Goal: Task Accomplishment & Management: Manage account settings

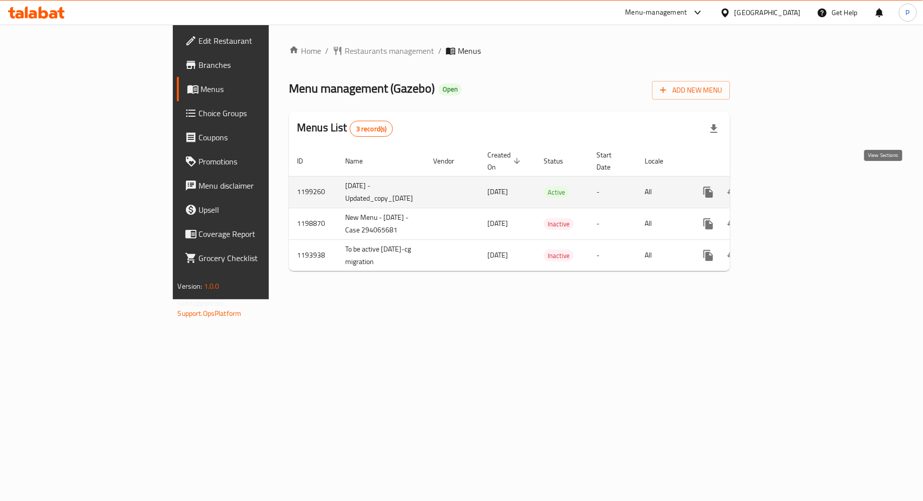
click at [787, 186] on icon "enhanced table" at bounding box center [781, 192] width 12 height 12
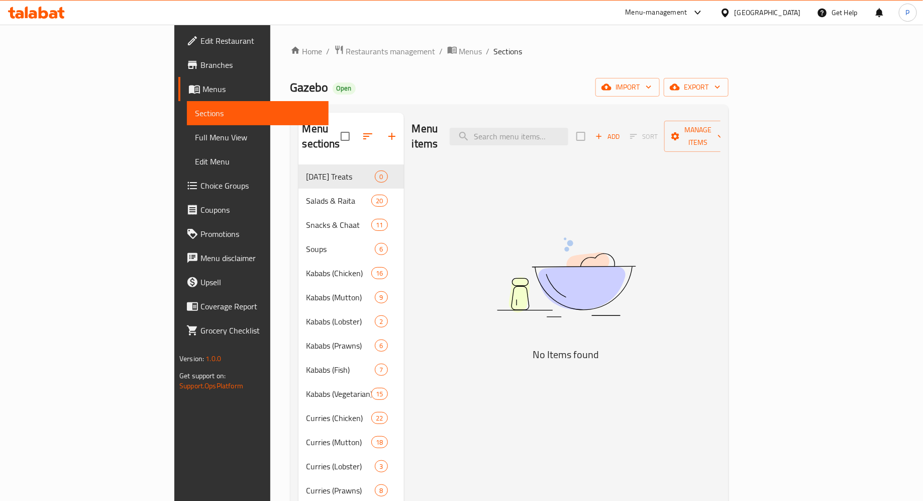
click at [52, 13] on icon at bounding box center [53, 14] width 9 height 9
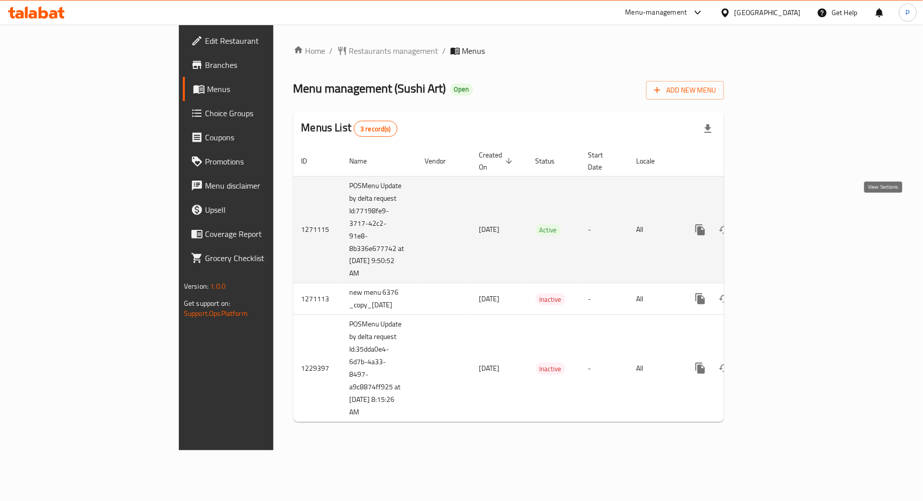
click at [779, 224] on icon "enhanced table" at bounding box center [773, 230] width 12 height 12
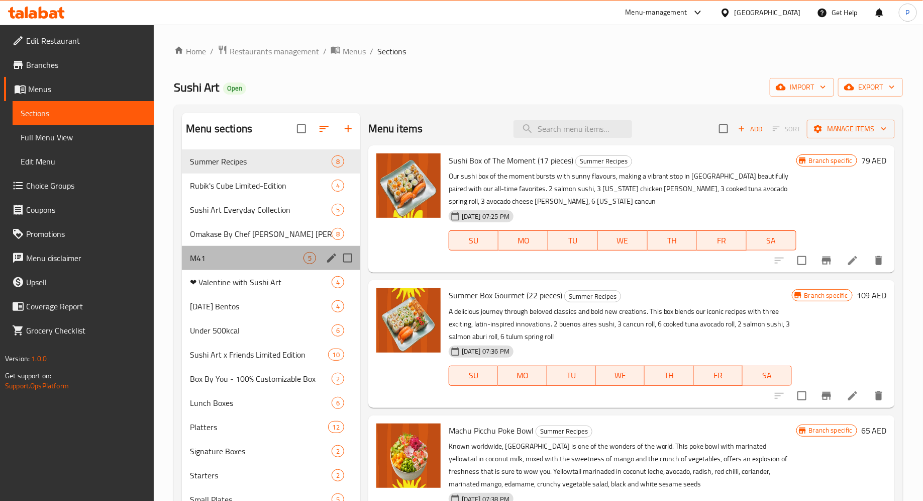
click at [256, 265] on div "M41 5" at bounding box center [271, 258] width 178 height 24
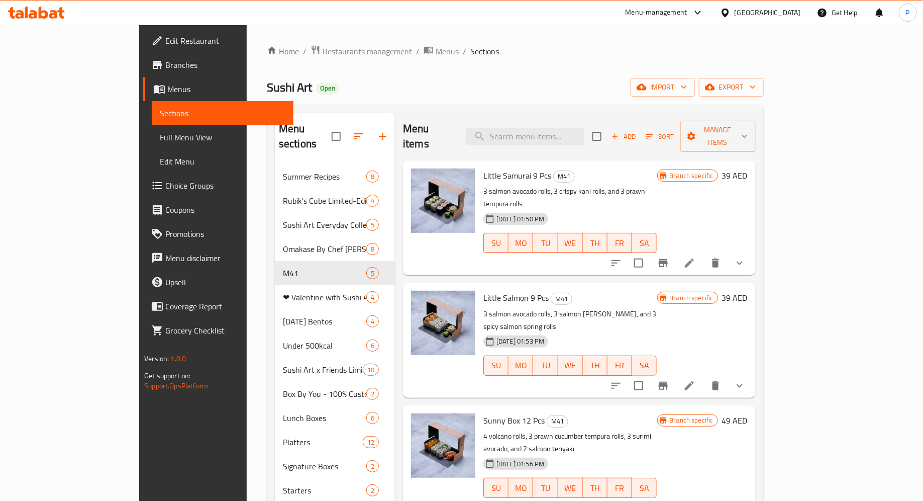
click at [165, 65] on span "Branches" at bounding box center [225, 65] width 120 height 12
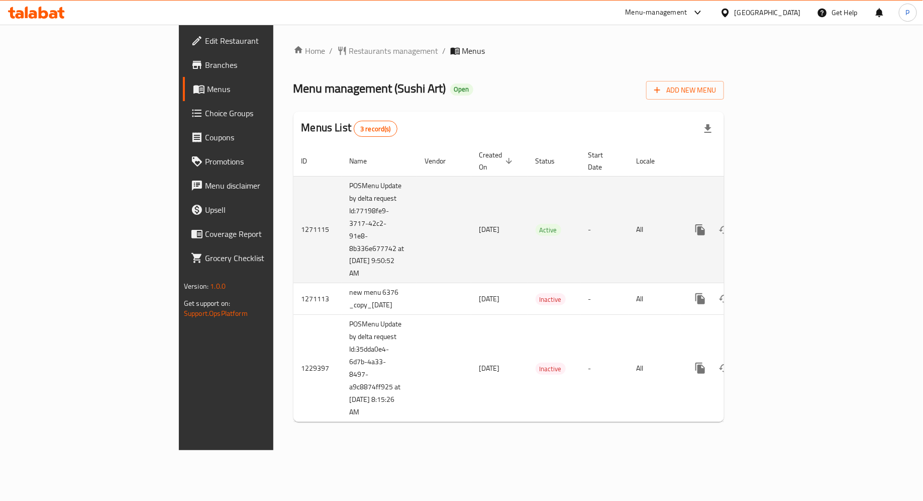
click at [785, 218] on link "enhanced table" at bounding box center [773, 230] width 24 height 24
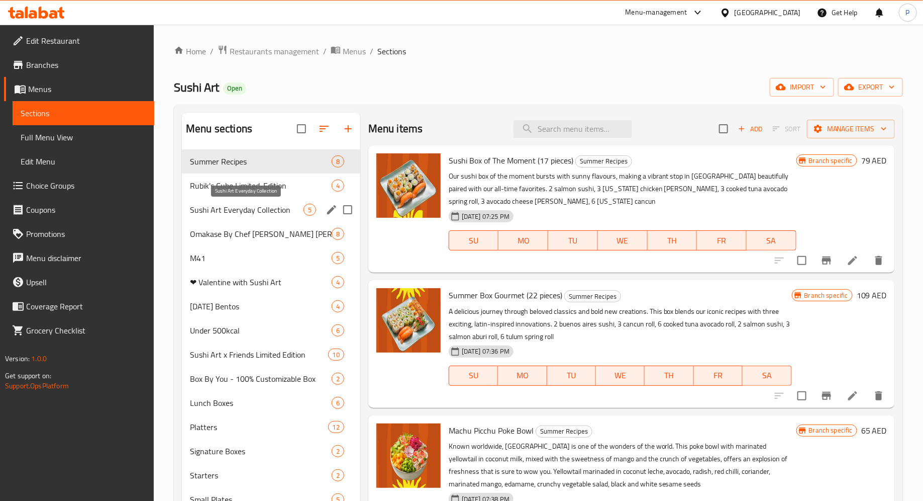
scroll to position [19, 0]
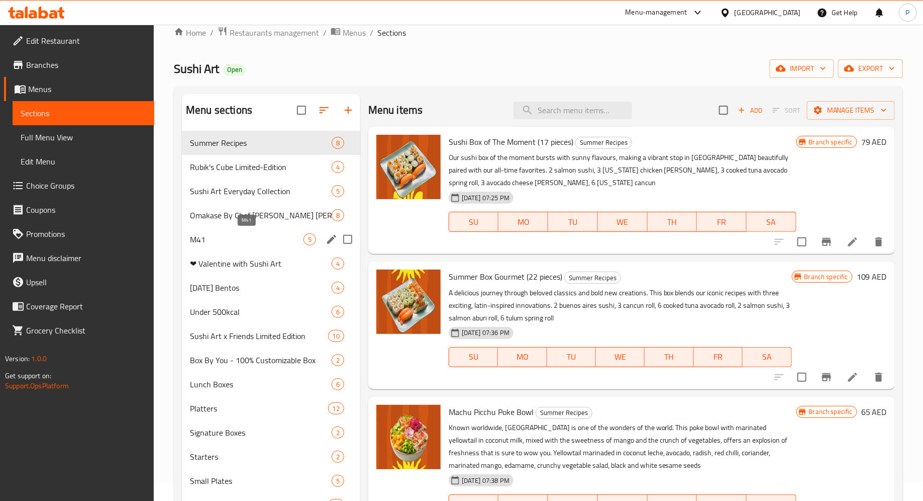
click at [254, 233] on span "M41" at bounding box center [247, 239] width 114 height 12
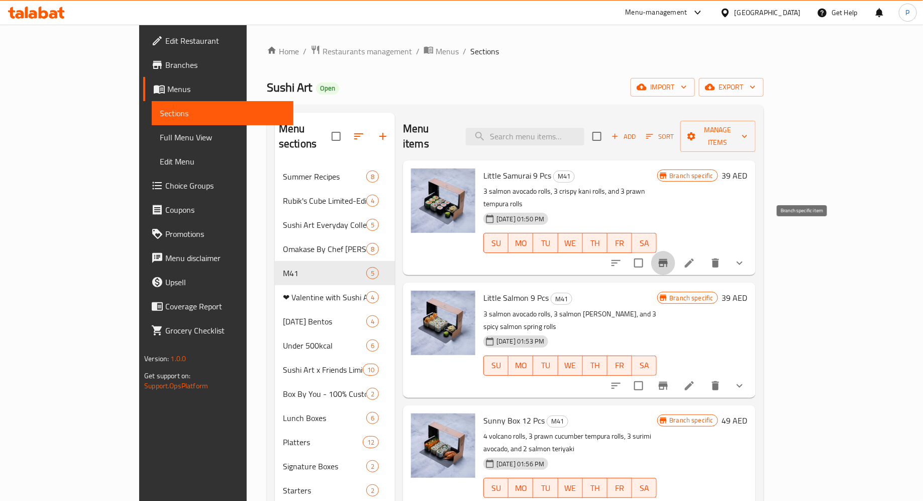
click at [670, 257] on icon "Branch-specific-item" at bounding box center [663, 263] width 12 height 12
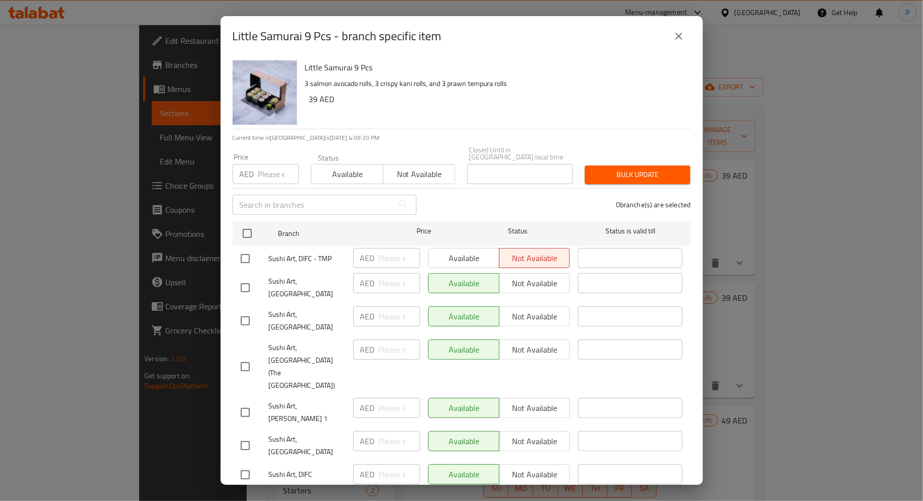
scroll to position [21, 0]
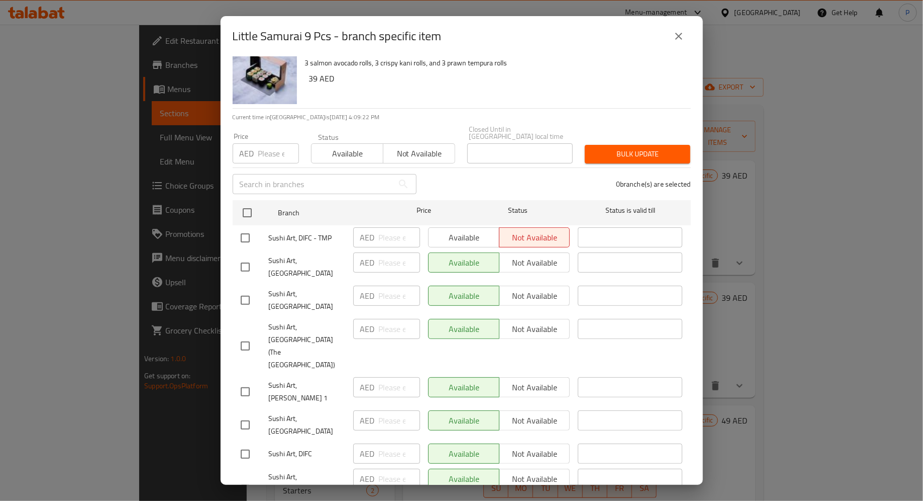
click at [721, 239] on div "Little Samurai 9 Pcs - branch specific item Little Samurai 9 Pcs 3 salmon avoca…" at bounding box center [461, 250] width 923 height 501
click at [681, 35] on icon "close" at bounding box center [679, 36] width 12 height 12
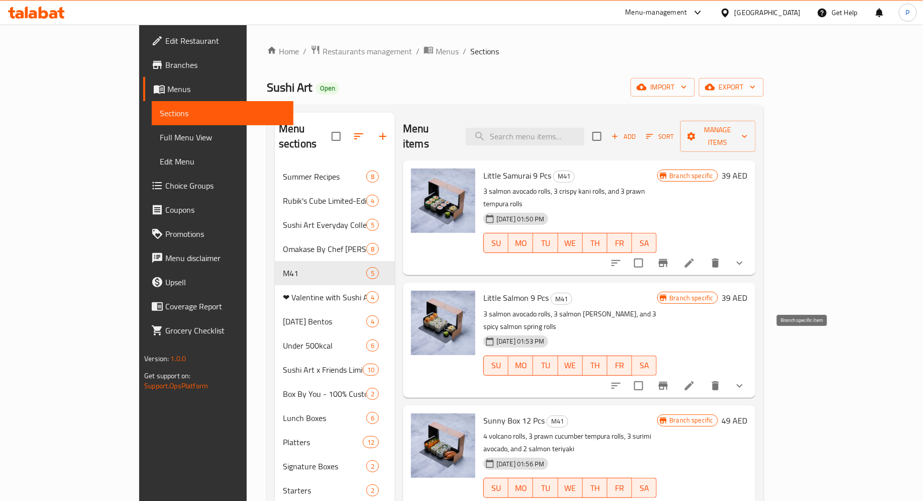
click at [670, 380] on icon "Branch-specific-item" at bounding box center [663, 386] width 12 height 12
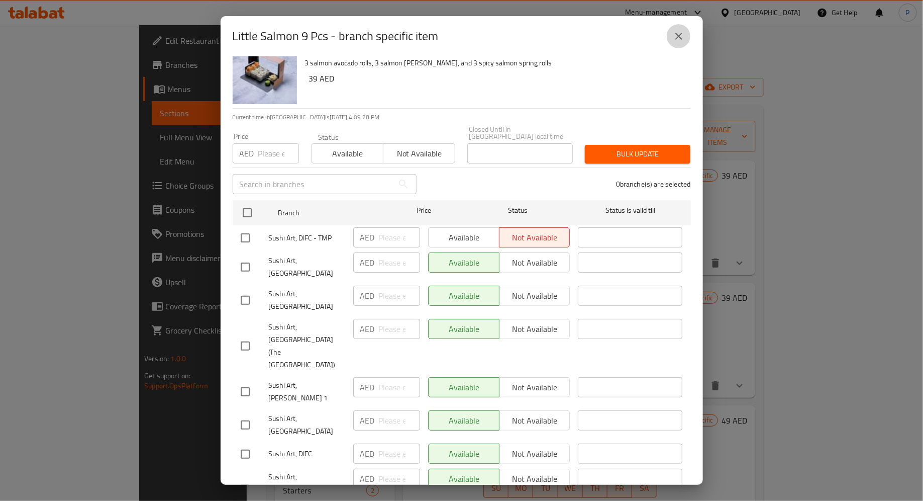
click at [681, 40] on icon "close" at bounding box center [679, 36] width 12 height 12
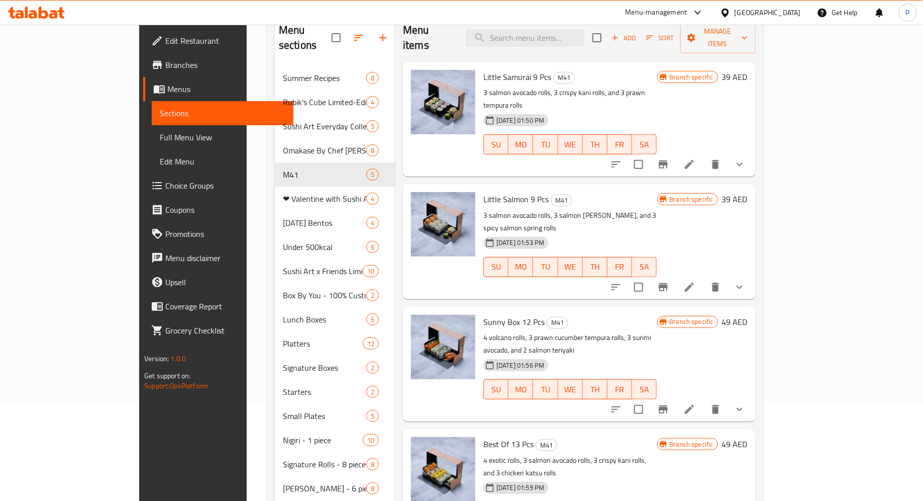
scroll to position [107, 0]
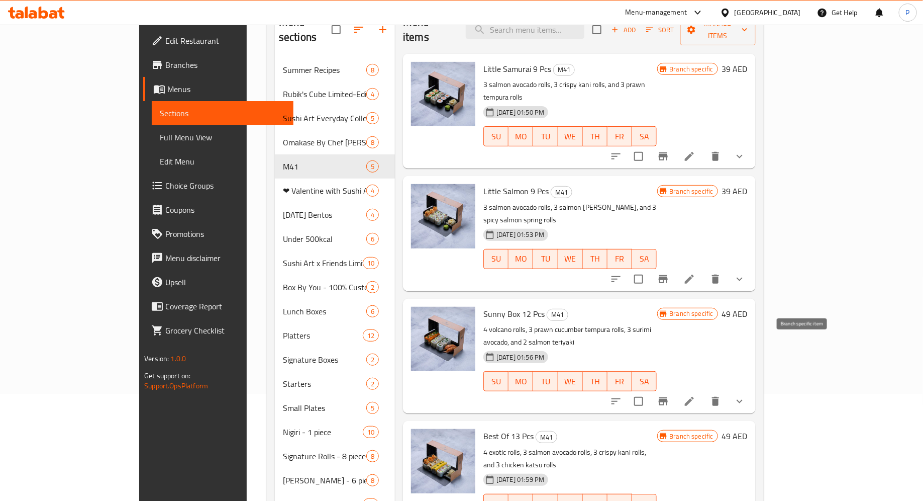
click at [668, 397] on icon "Branch-specific-item" at bounding box center [663, 401] width 9 height 8
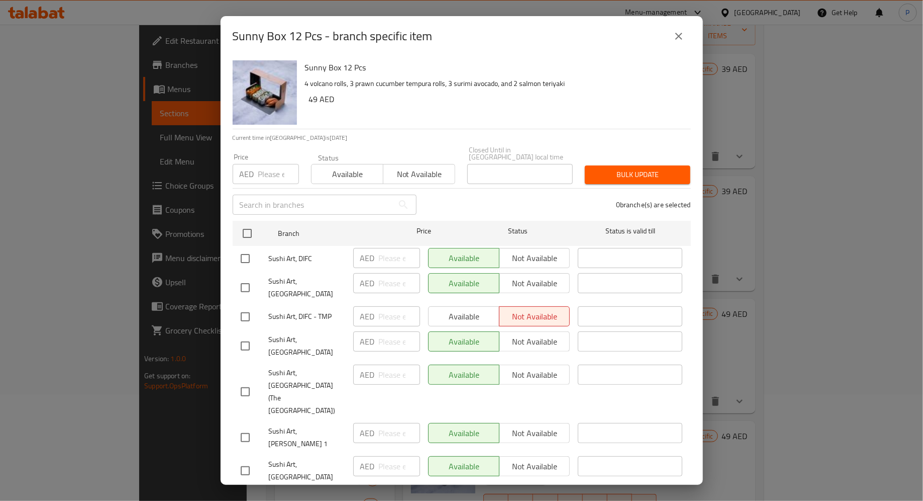
scroll to position [21, 0]
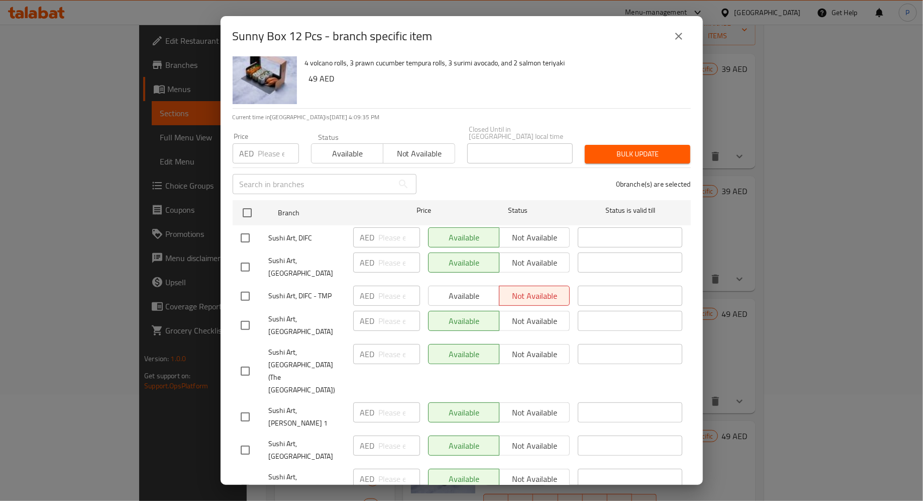
click at [681, 34] on icon "close" at bounding box center [679, 36] width 7 height 7
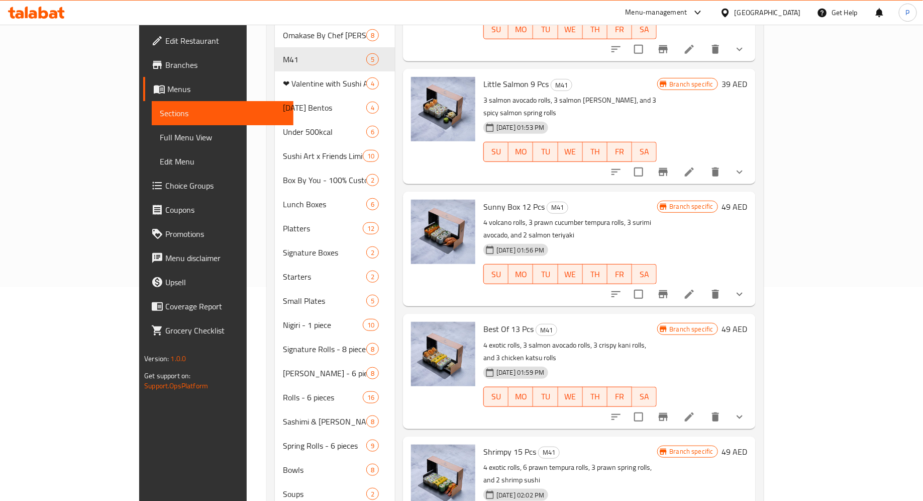
scroll to position [302, 0]
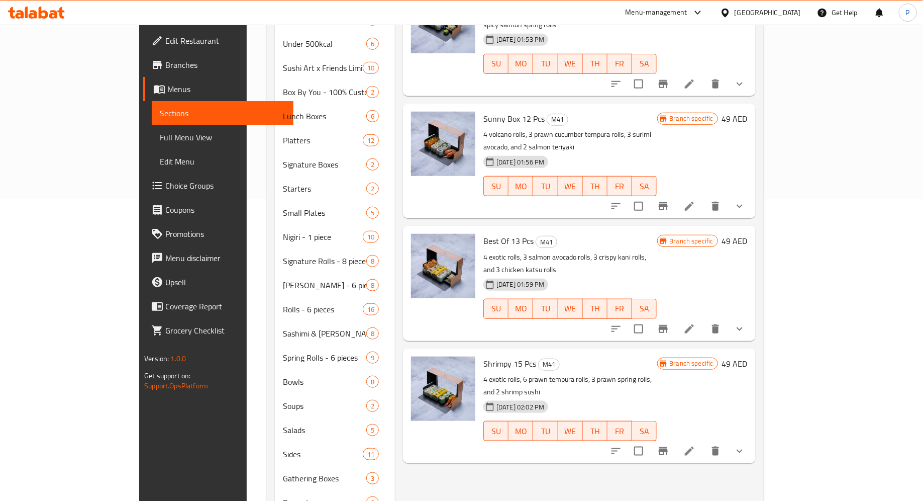
click at [676, 317] on button "Branch-specific-item" at bounding box center [663, 329] width 24 height 24
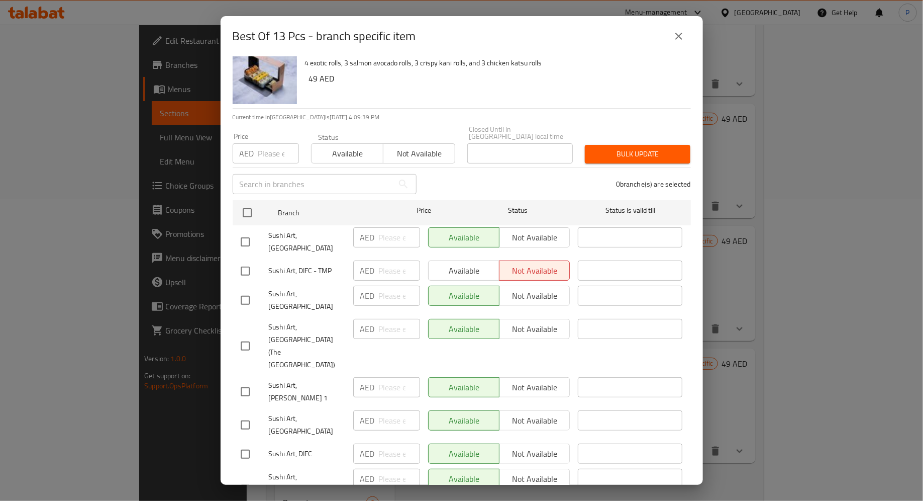
scroll to position [0, 0]
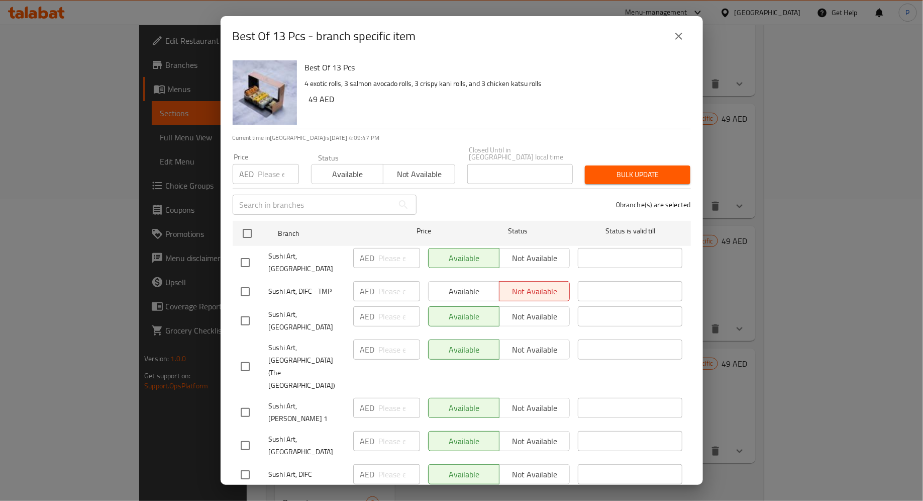
click at [681, 42] on icon "close" at bounding box center [679, 36] width 12 height 12
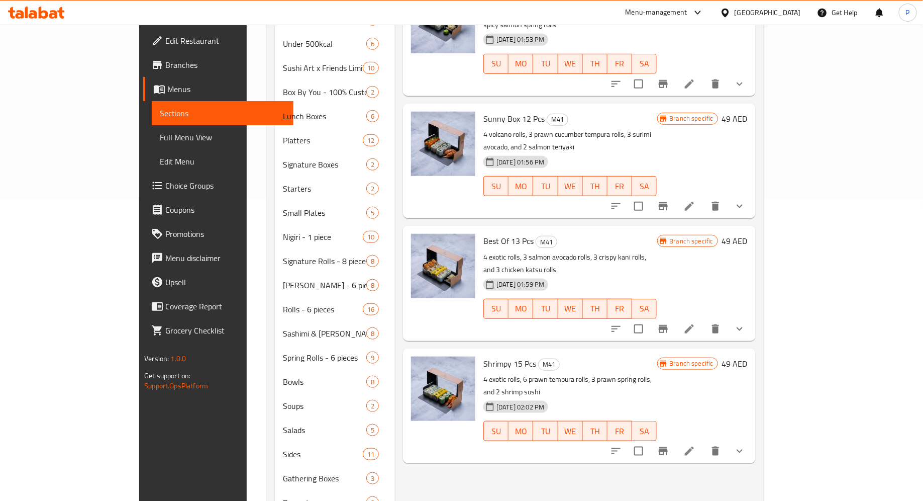
scroll to position [325, 0]
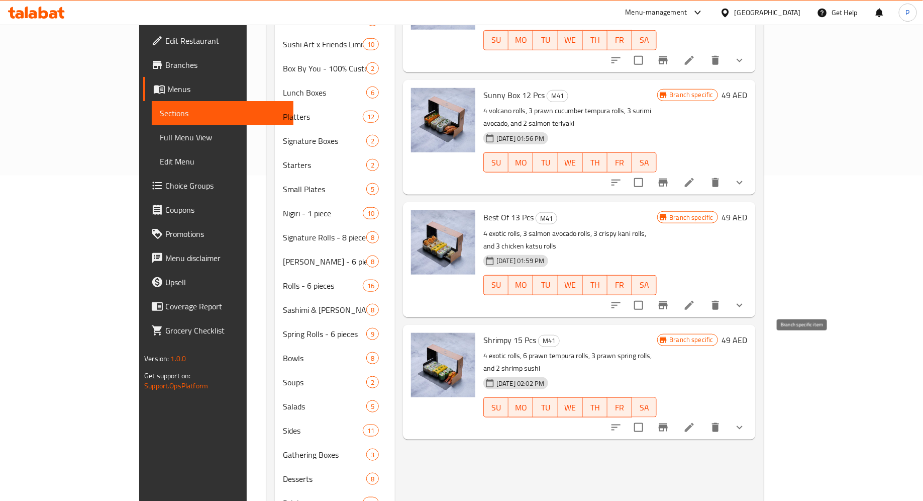
click at [668, 423] on icon "Branch-specific-item" at bounding box center [663, 427] width 9 height 8
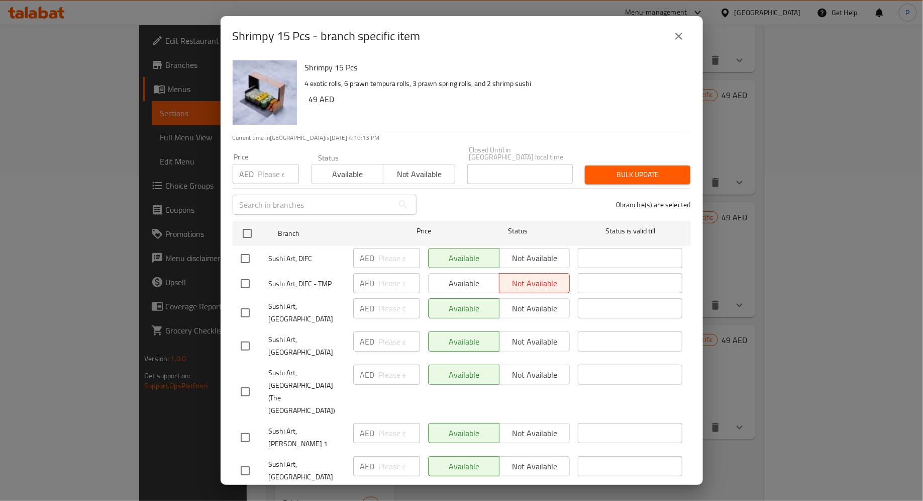
click at [678, 35] on icon "close" at bounding box center [679, 36] width 7 height 7
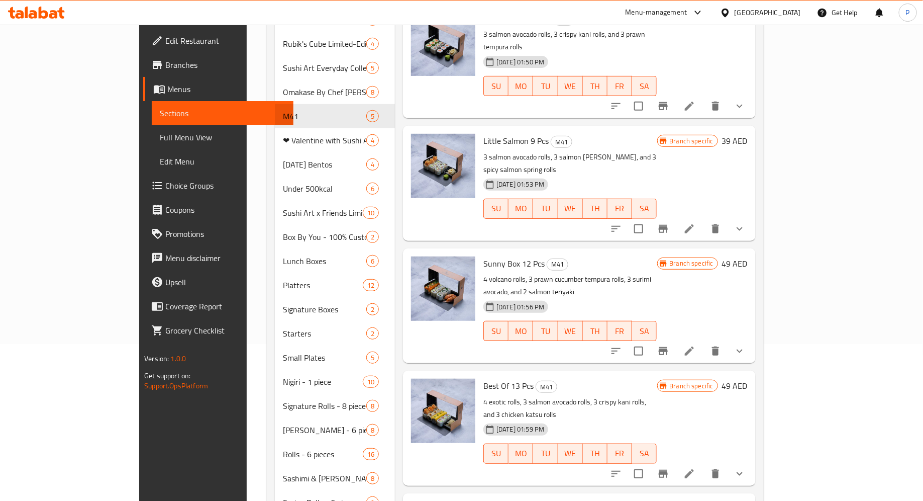
scroll to position [0, 0]
